Goal: Task Accomplishment & Management: Use online tool/utility

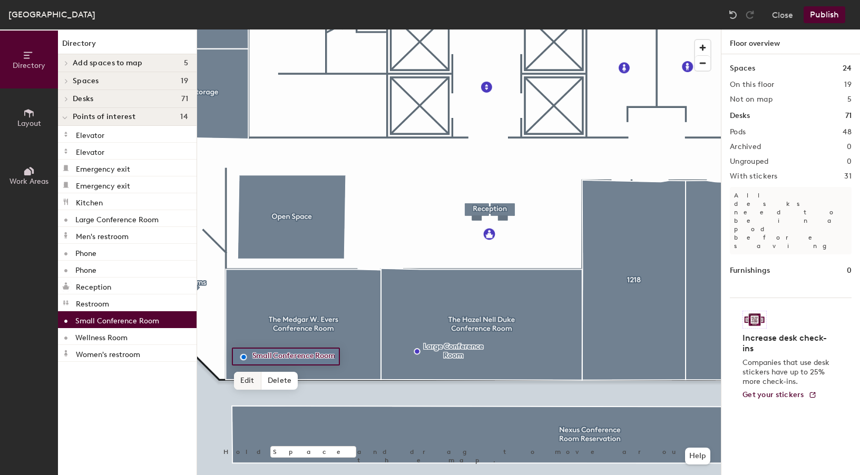
click at [248, 382] on span "Edit" at bounding box center [247, 381] width 27 height 18
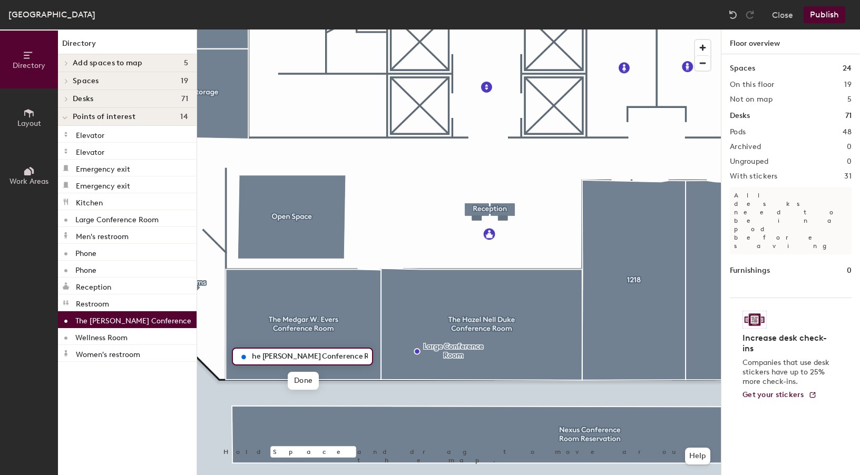
scroll to position [0, 15]
type input "The Medgar W. Evers Conference Room"
click at [301, 382] on span "Done" at bounding box center [303, 381] width 31 height 18
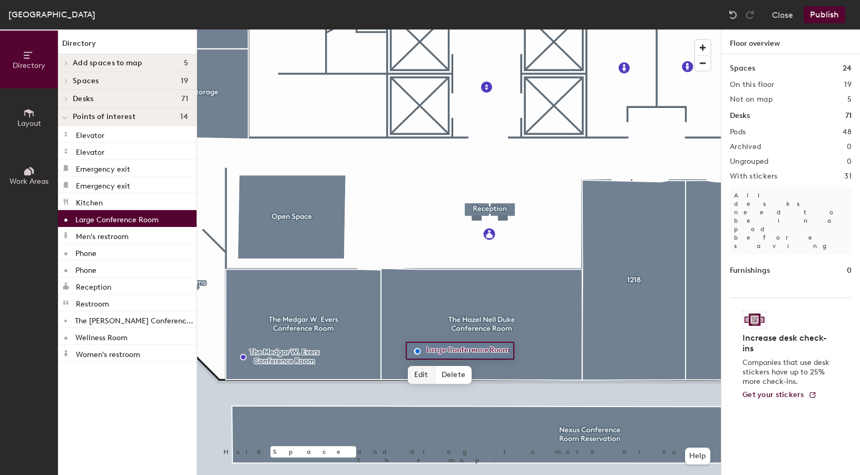
click at [421, 376] on span "Edit" at bounding box center [421, 375] width 27 height 18
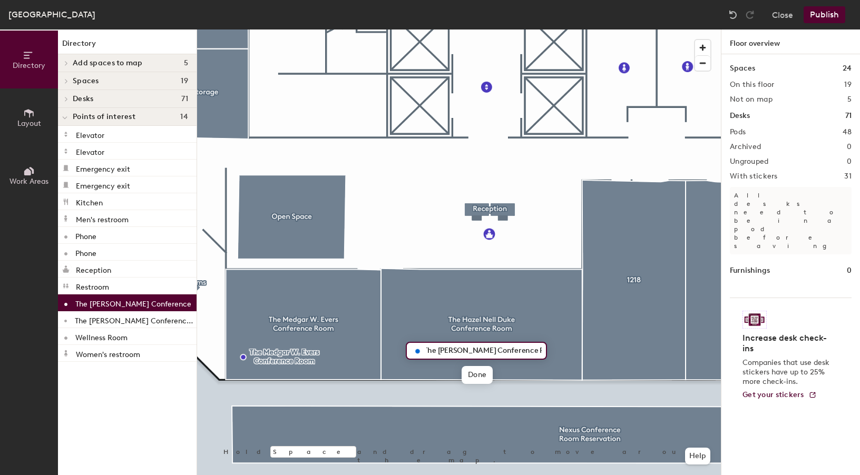
scroll to position [0, 14]
type input "The Hazel Nell Duke Conference Room"
click at [480, 376] on span "Done" at bounding box center [477, 375] width 31 height 18
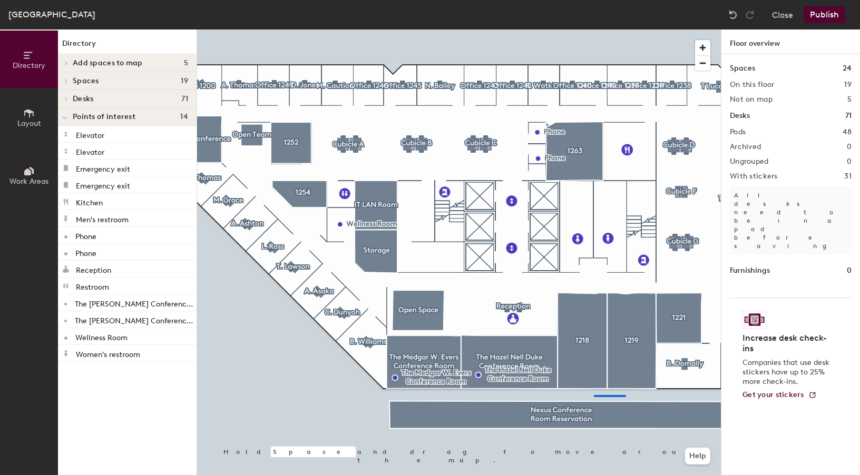
click at [594, 30] on div at bounding box center [459, 30] width 524 height 0
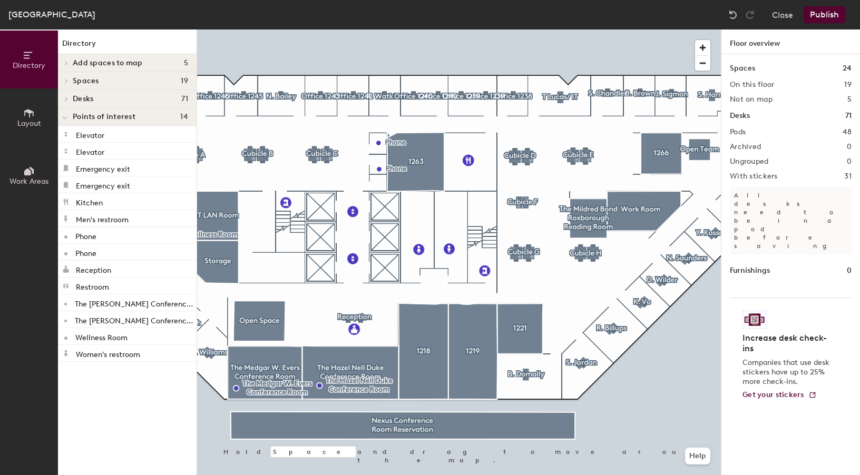
click at [822, 13] on button "Publish" at bounding box center [825, 14] width 42 height 17
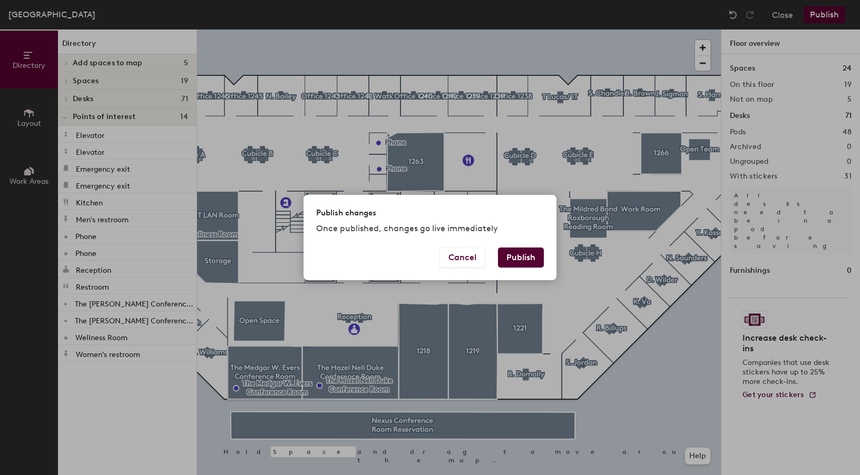
click at [531, 261] on button "Publish" at bounding box center [521, 258] width 46 height 20
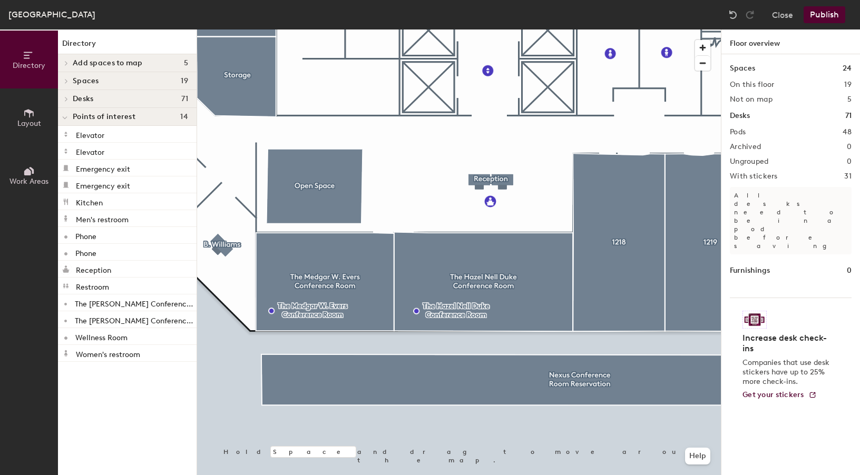
click at [835, 20] on button "Publish" at bounding box center [825, 14] width 42 height 17
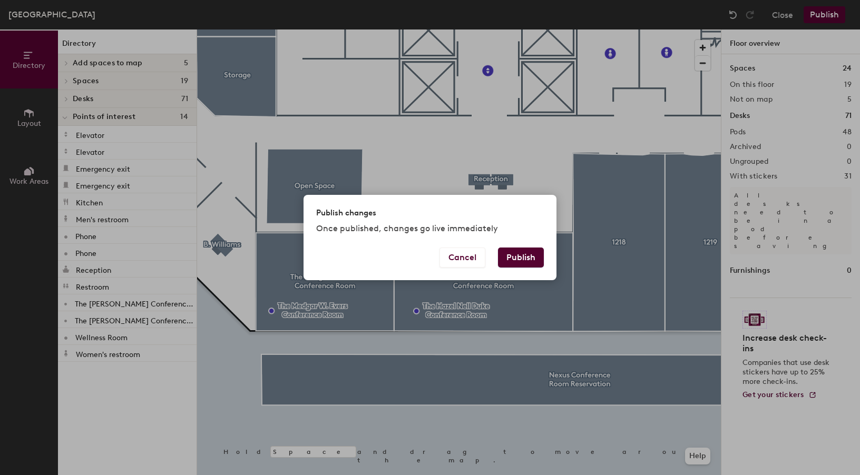
click at [528, 256] on button "Publish" at bounding box center [521, 258] width 46 height 20
